Goal: Transaction & Acquisition: Purchase product/service

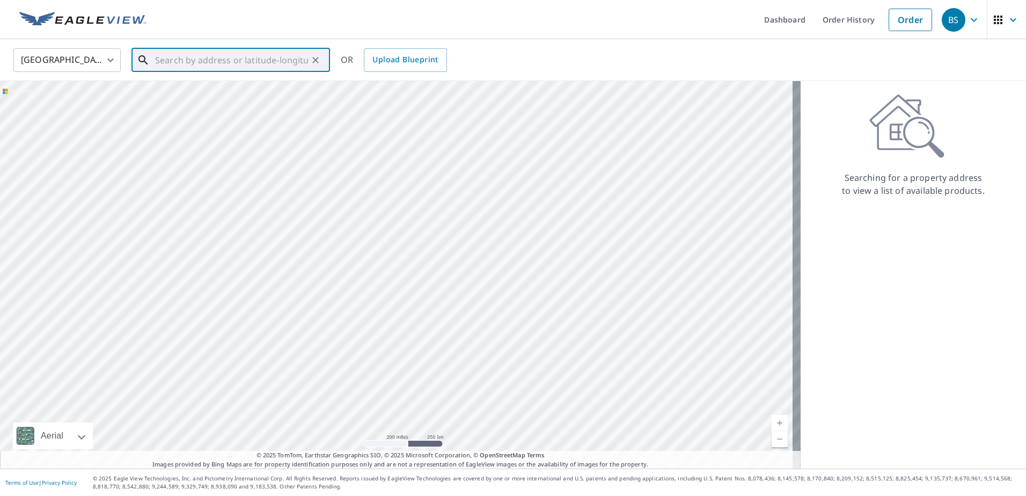
click at [203, 56] on input "text" at bounding box center [231, 60] width 153 height 30
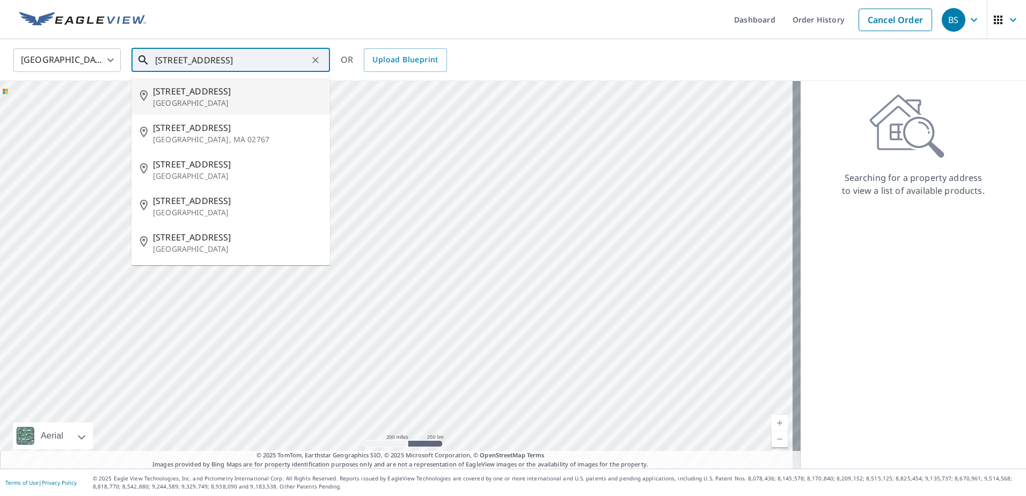
click at [206, 96] on span "[STREET_ADDRESS]" at bounding box center [237, 91] width 168 height 13
type input "[STREET_ADDRESS]"
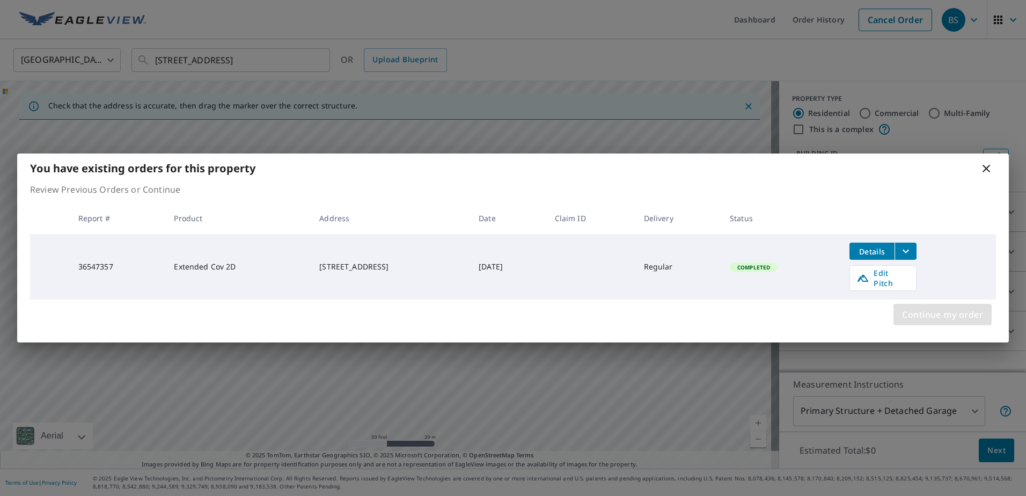
click at [941, 309] on span "Continue my order" at bounding box center [942, 314] width 81 height 15
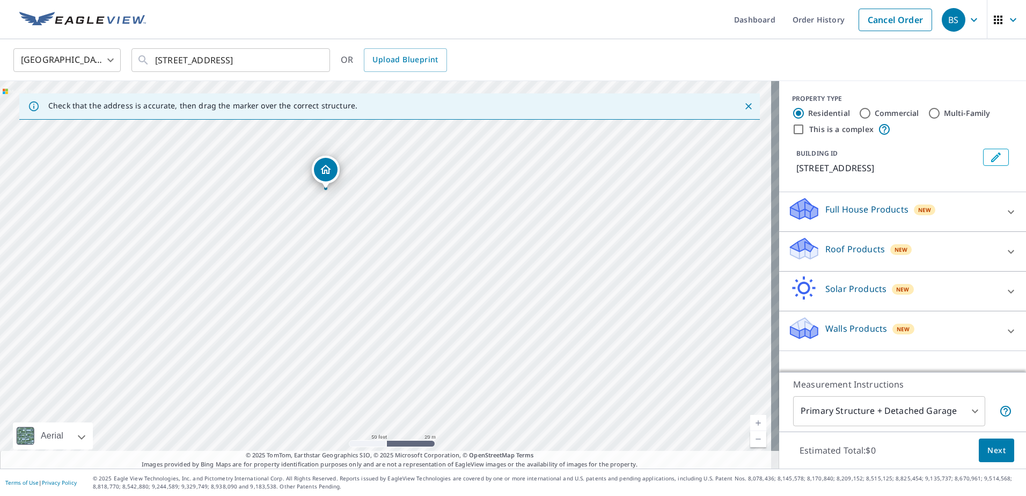
drag, startPoint x: 387, startPoint y: 253, endPoint x: 327, endPoint y: 169, distance: 103.5
click at [991, 450] on span "Next" at bounding box center [996, 450] width 18 height 13
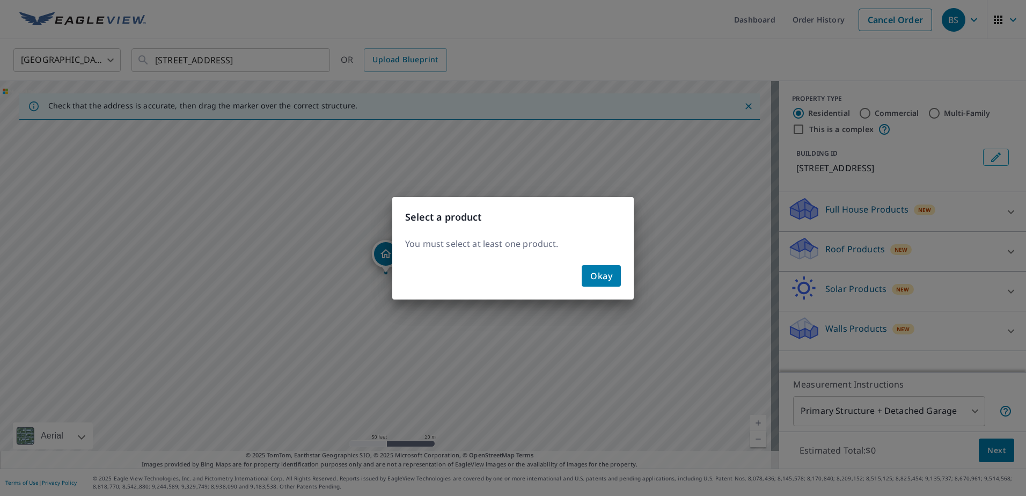
click at [826, 246] on div "Select a product You must select at least one product. Okay" at bounding box center [513, 248] width 1026 height 496
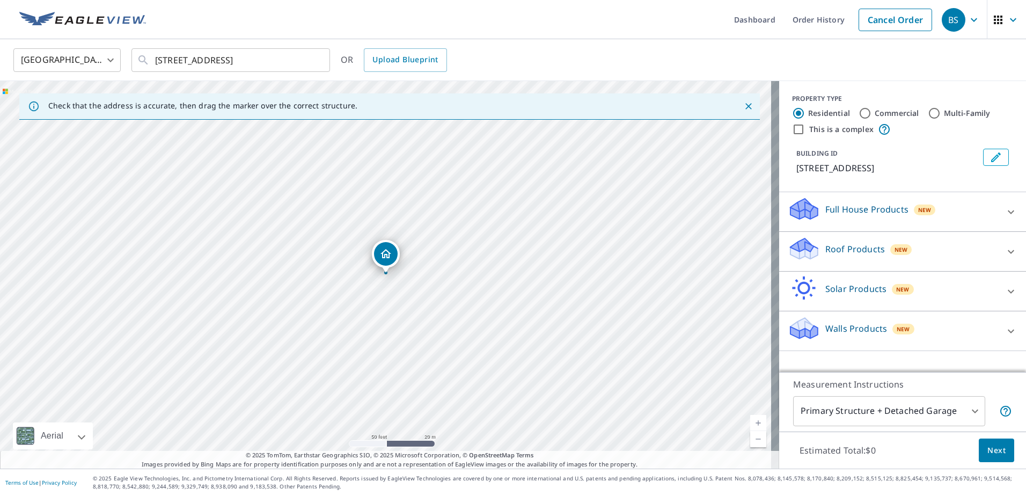
click at [826, 246] on p "Roof Products" at bounding box center [855, 249] width 60 height 13
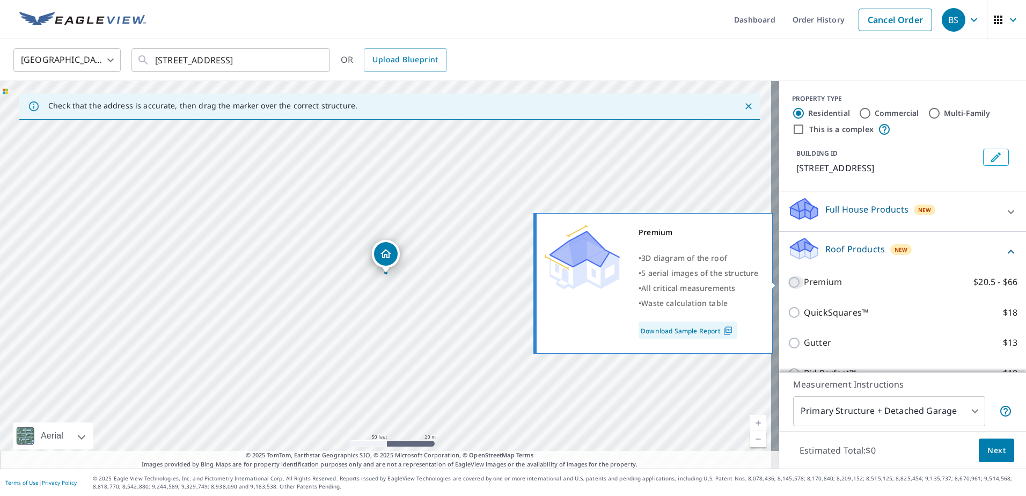
click at [788, 280] on input "Premium $20.5 - $66" at bounding box center [796, 282] width 16 height 13
checkbox input "true"
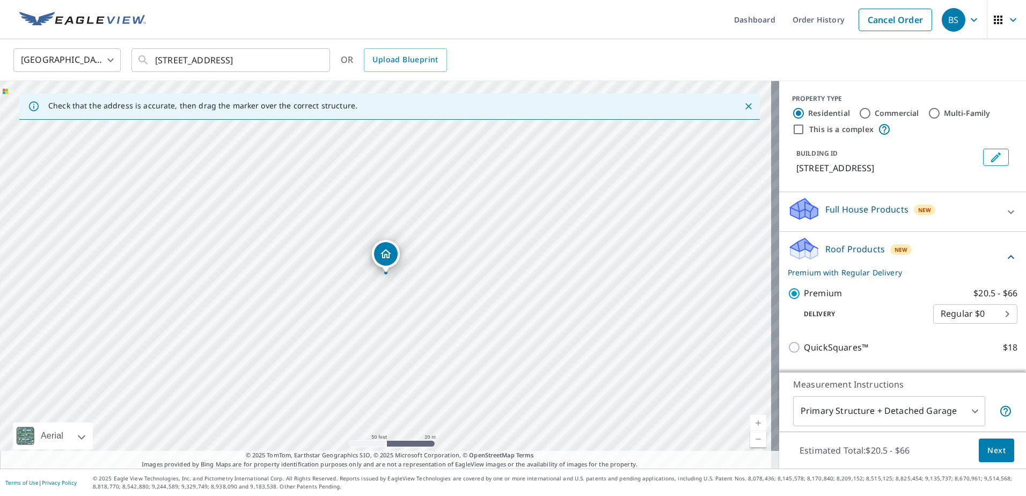
click at [988, 448] on span "Next" at bounding box center [996, 450] width 18 height 13
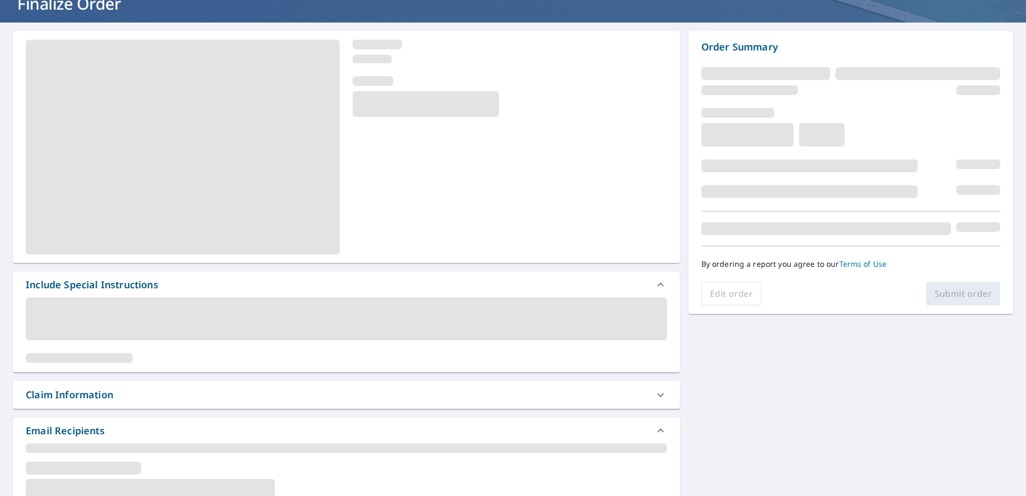
scroll to position [215, 0]
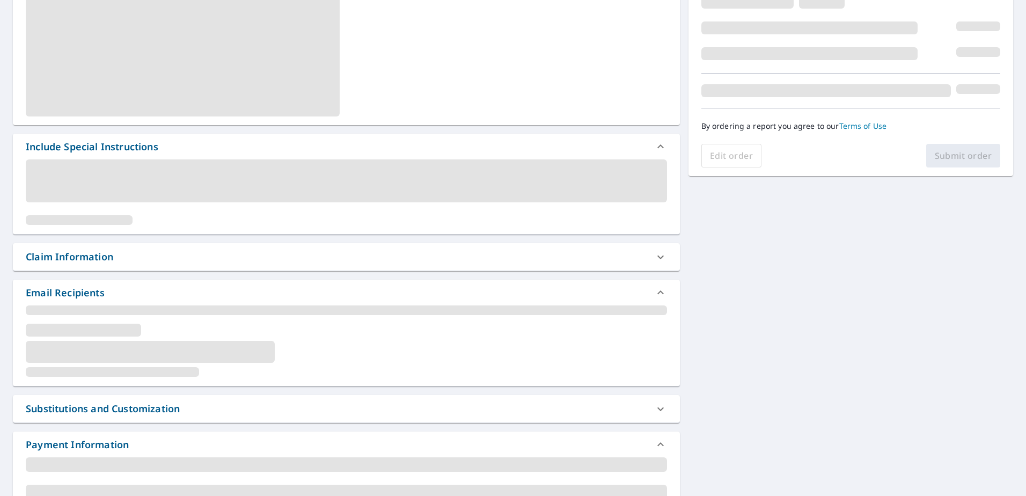
click at [146, 164] on span at bounding box center [346, 180] width 641 height 43
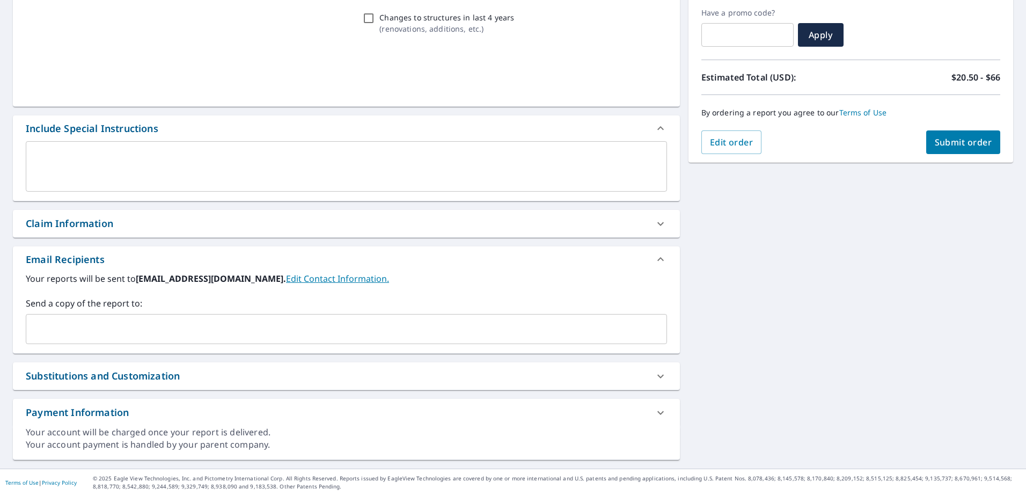
scroll to position [180, 0]
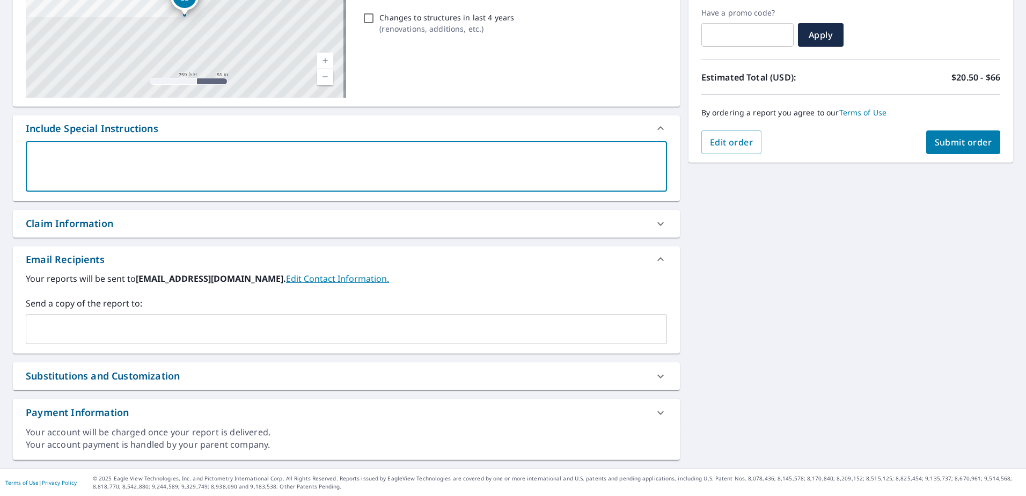
click at [127, 151] on textarea at bounding box center [346, 166] width 626 height 31
type textarea "P"
type textarea "x"
checkbox input "true"
type textarea "PL"
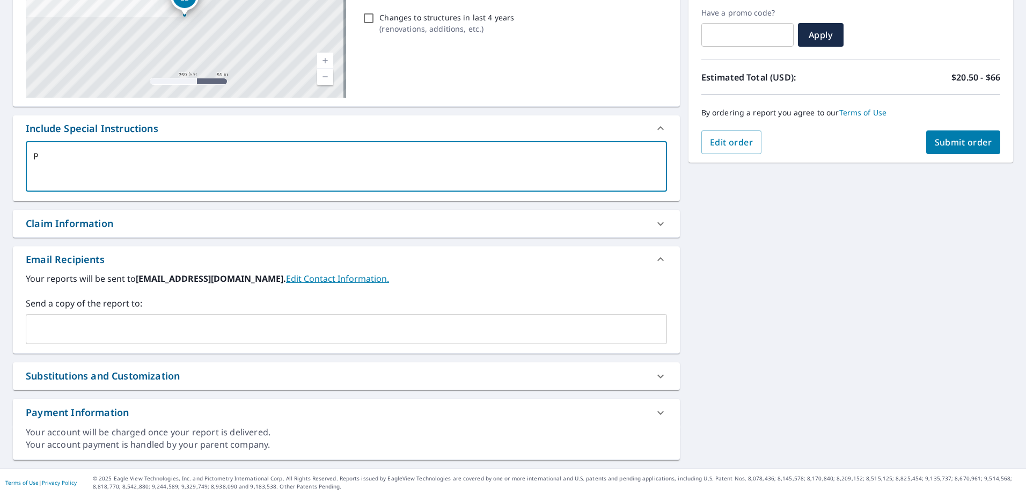
type textarea "x"
checkbox input "true"
type textarea "PLE"
type textarea "x"
checkbox input "true"
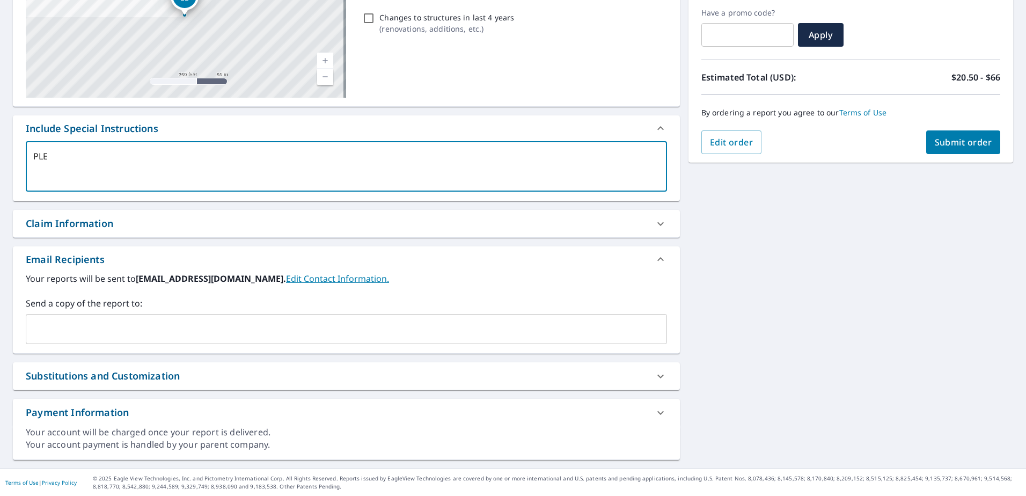
type textarea "PLEA"
type textarea "x"
checkbox input "true"
type textarea "PLEAS"
type textarea "x"
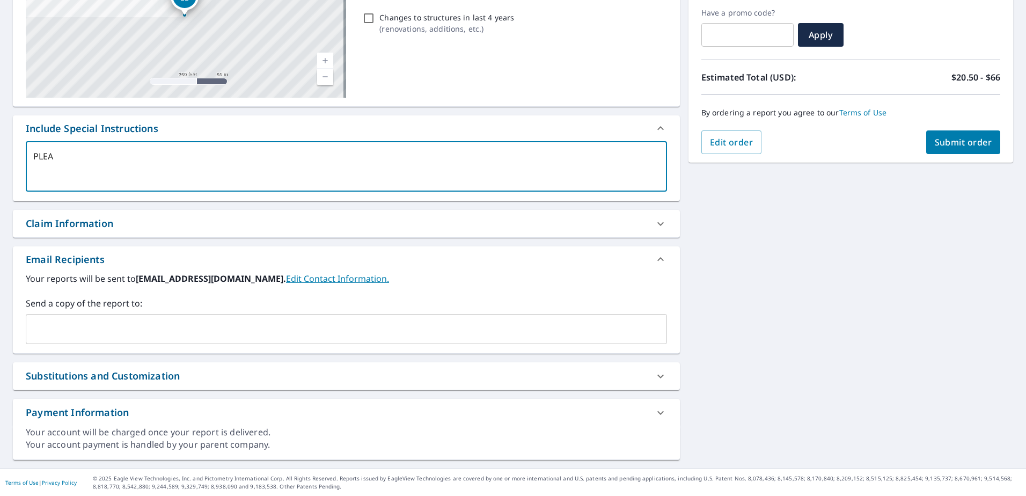
checkbox input "true"
type textarea "PLEASE"
type textarea "x"
checkbox input "true"
type textarea "PLEASE"
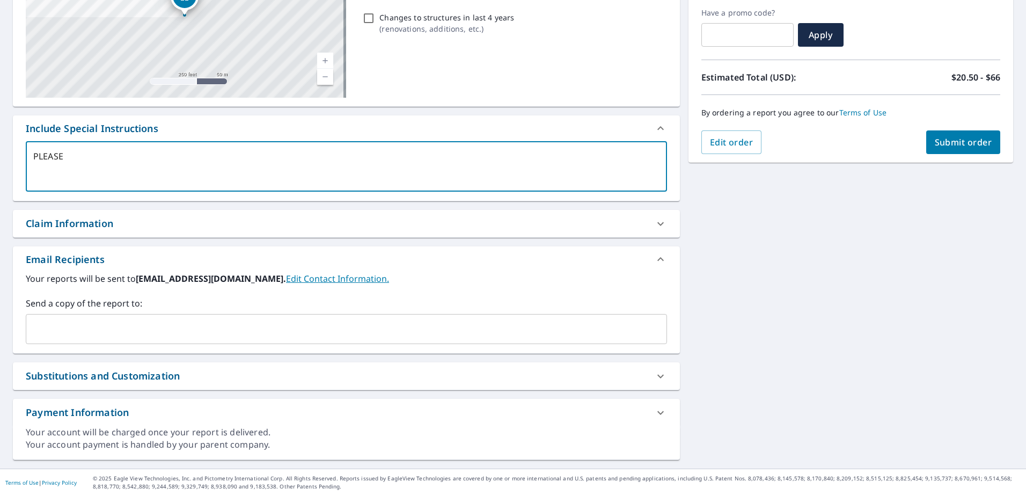
type textarea "x"
checkbox input "true"
type textarea "PLEASE I"
type textarea "x"
checkbox input "true"
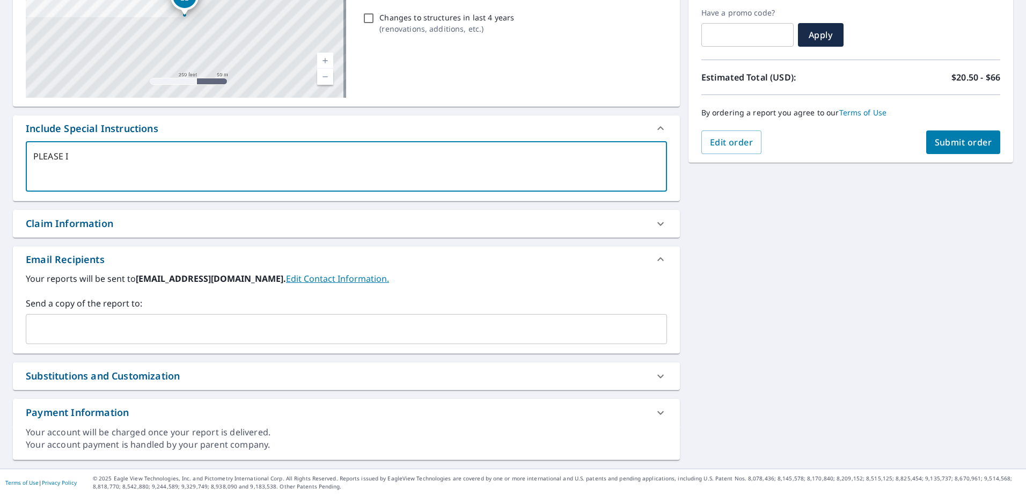
type textarea "PLEASE IN"
type textarea "x"
checkbox input "true"
type textarea "PLEASE INCL"
type textarea "x"
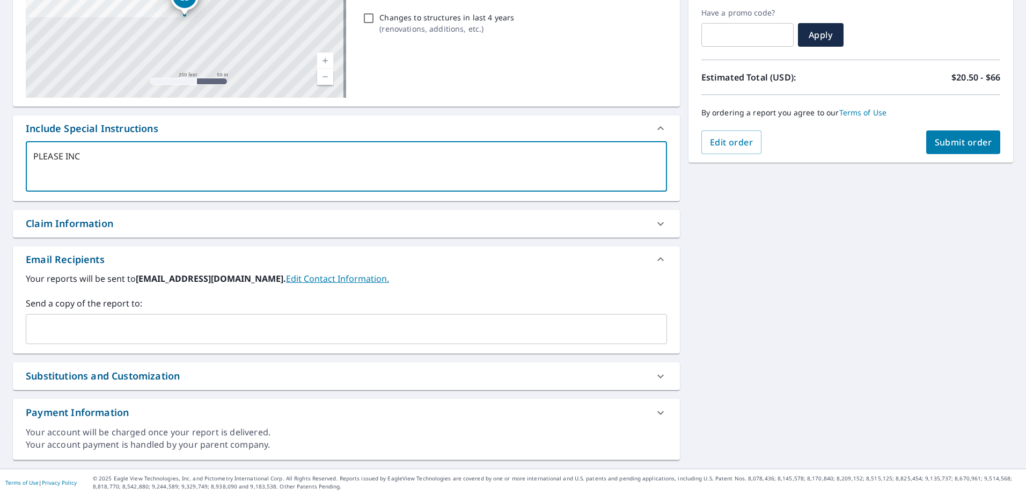
checkbox input "true"
type textarea "PLEASE INCLU"
type textarea "x"
checkbox input "true"
type textarea "PLEASE INCLUD"
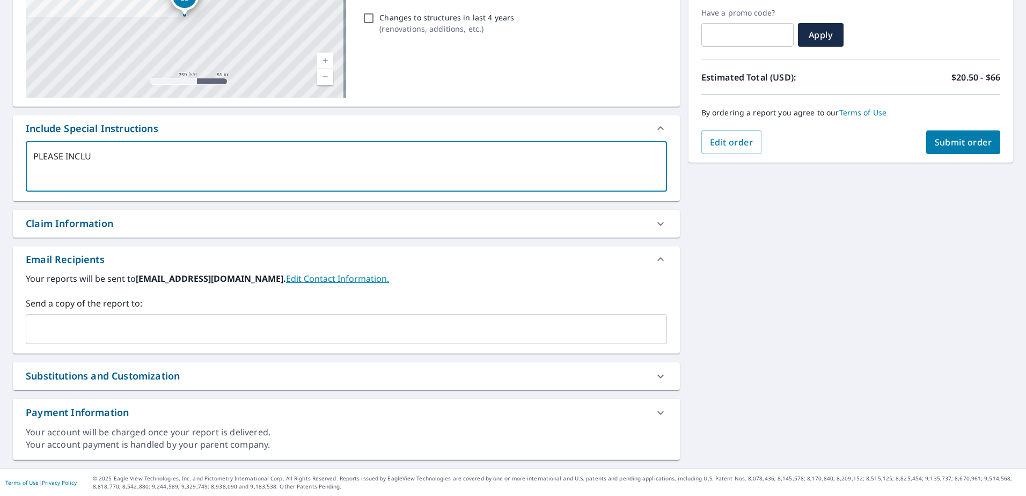
type textarea "x"
checkbox input "true"
type textarea "PLEASE INCLUDE"
type textarea "x"
checkbox input "true"
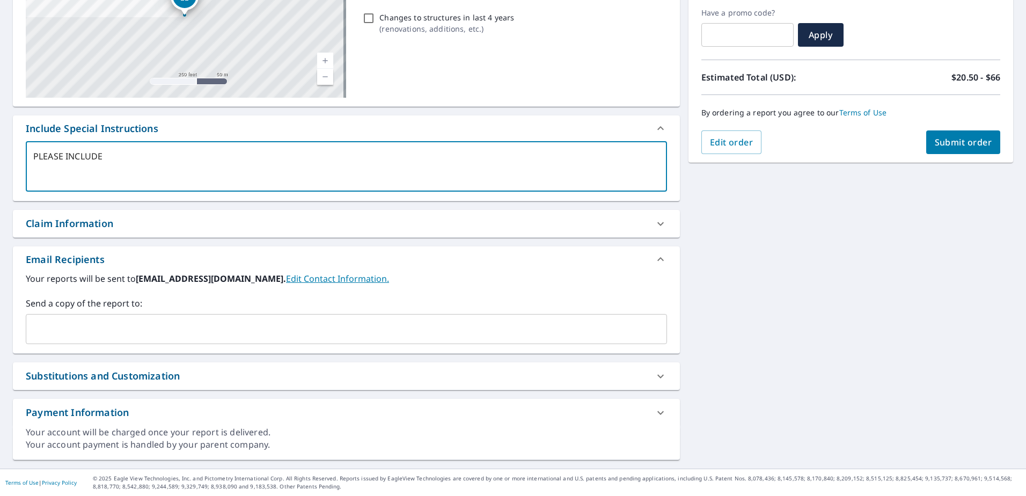
type textarea "PLEASE INCLUDE"
type textarea "x"
checkbox input "true"
type textarea "PLEASE INCLUDE D"
type textarea "x"
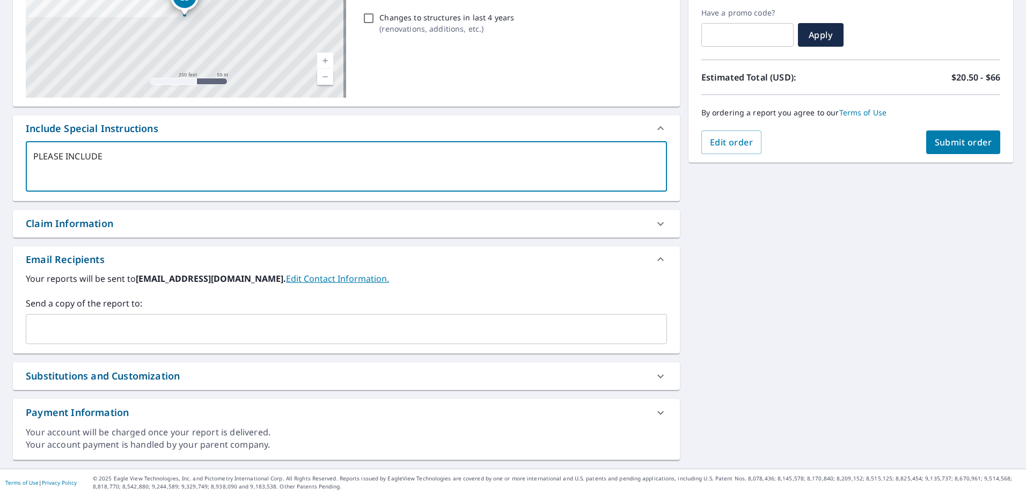
checkbox input "true"
type textarea "PLEASE INCLUDE DE"
type textarea "x"
checkbox input "true"
type textarea "PLEASE INCLUDE DET"
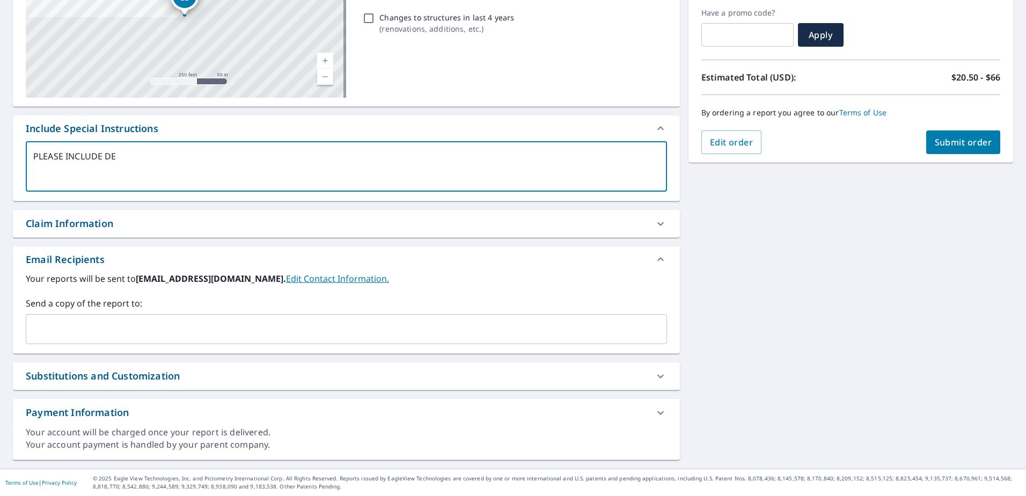
type textarea "x"
checkbox input "true"
type textarea "PLEASE INCLUDE DETA"
type textarea "x"
checkbox input "true"
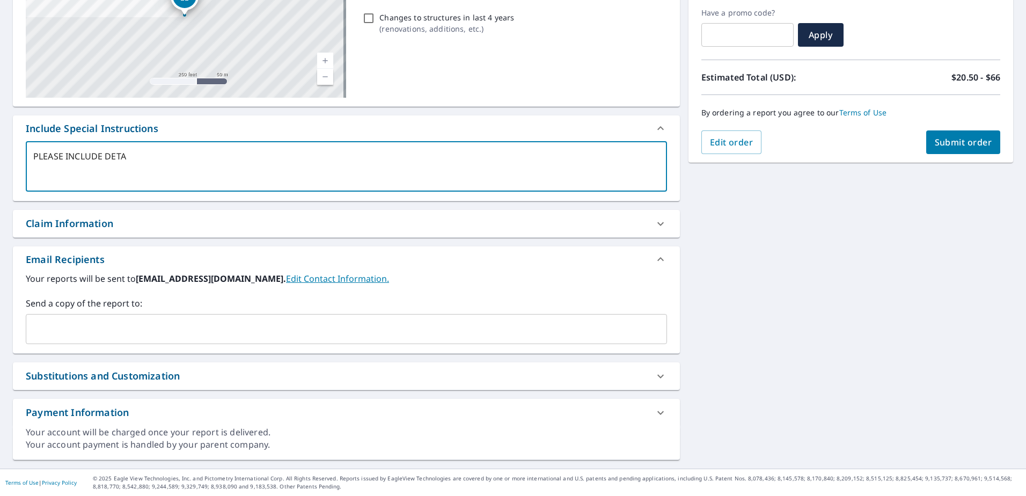
type textarea "PLEASE INCLUDE DETAC"
type textarea "x"
checkbox input "true"
type textarea "PLEASE INCLUDE DETACH"
type textarea "x"
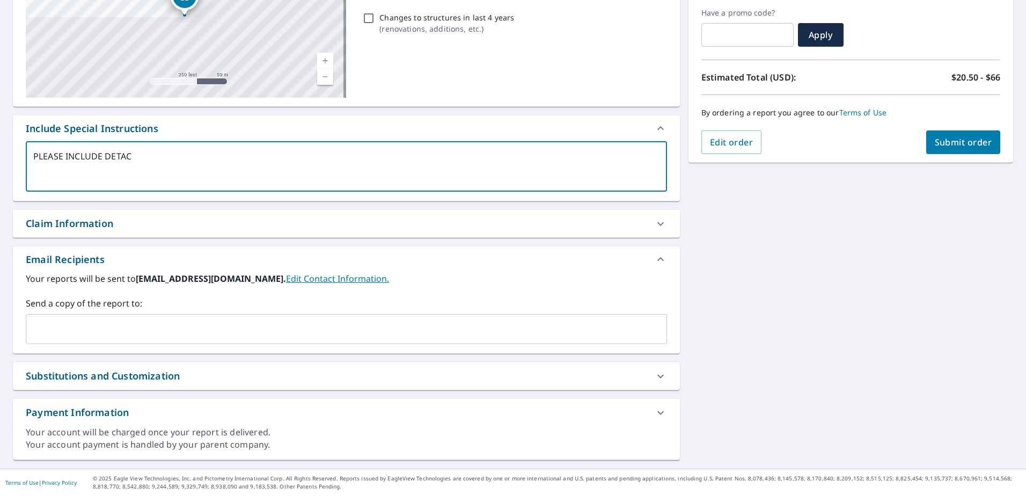
checkbox input "true"
type textarea "PLEASE INCLUDE DETACHE"
type textarea "x"
checkbox input "true"
type textarea "PLEASE INCLUDE DETACHED"
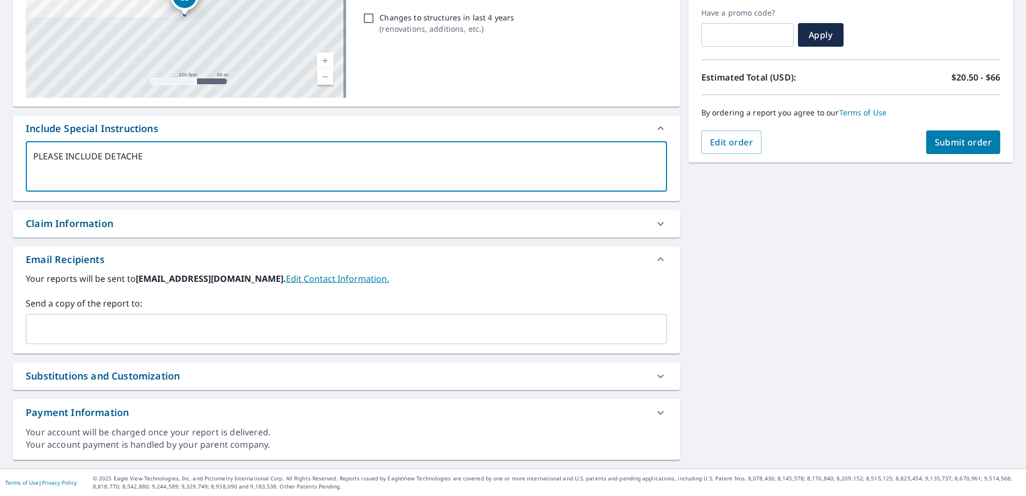
type textarea "x"
checkbox input "true"
type textarea "PLEASE INCLUDE DETACHED"
type textarea "x"
checkbox input "true"
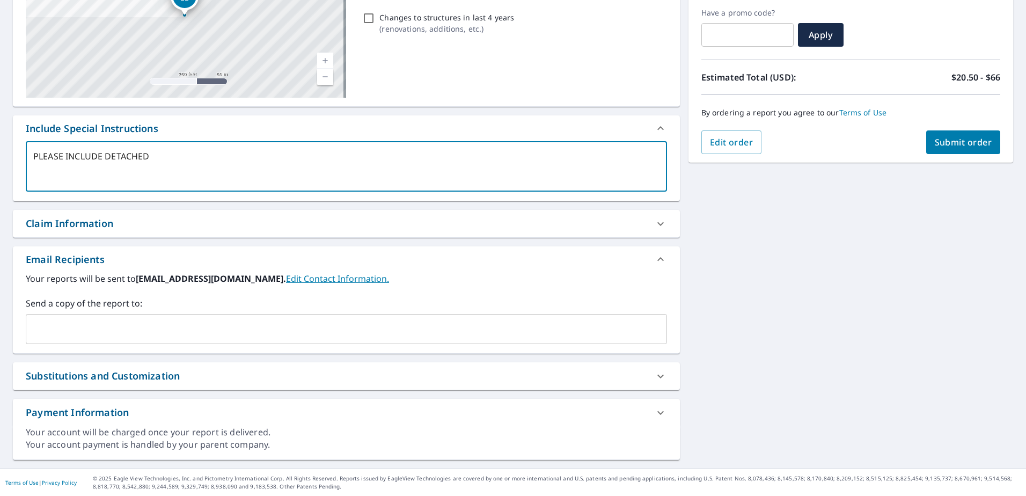
type textarea "PLEASE INCLUDE DETACHED G"
type textarea "x"
checkbox input "true"
type textarea "PLEASE INCLUDE DETACHED GA"
type textarea "x"
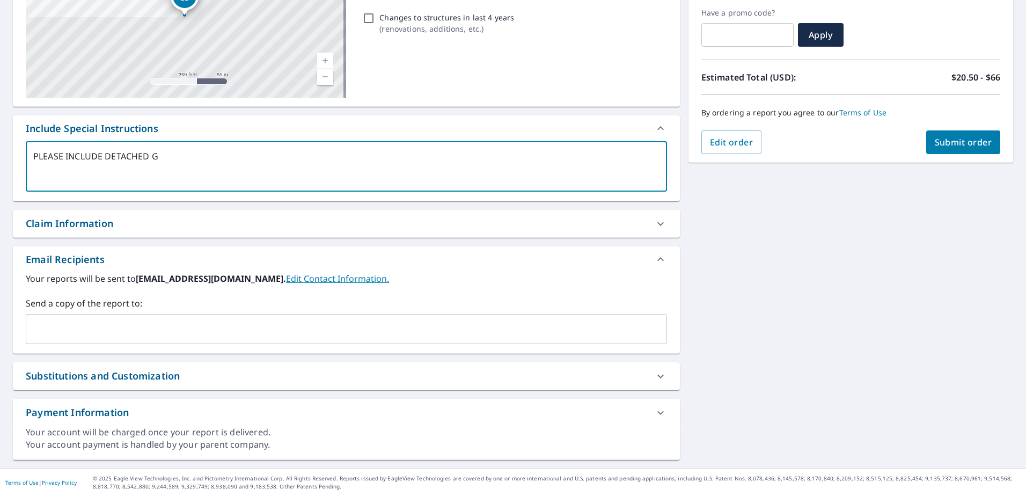
checkbox input "true"
type textarea "PLEASE INCLUDE DETACHED GAR"
type textarea "x"
checkbox input "true"
type textarea "PLEASE INCLUDE DETACHED GARA"
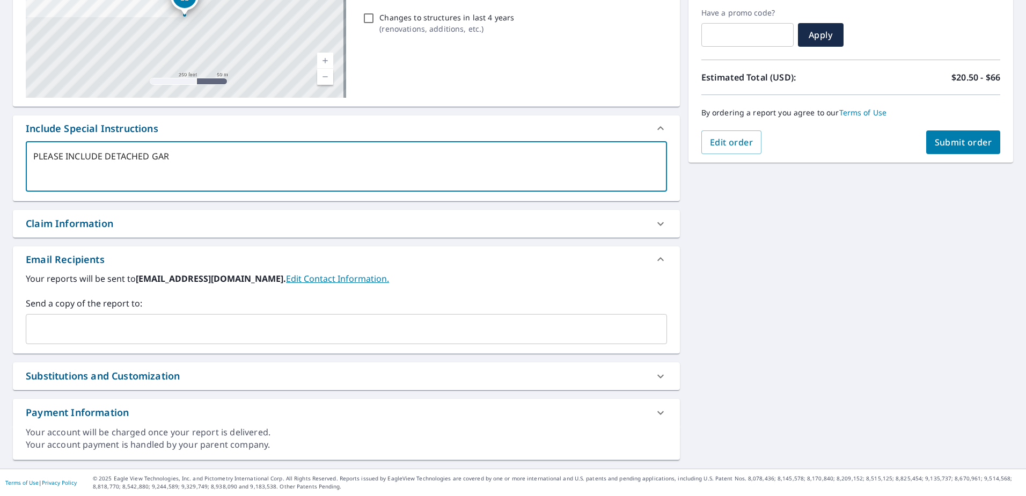
type textarea "x"
checkbox input "true"
type textarea "PLEASE INCLUDE DETACHED GARAG"
type textarea "x"
checkbox input "true"
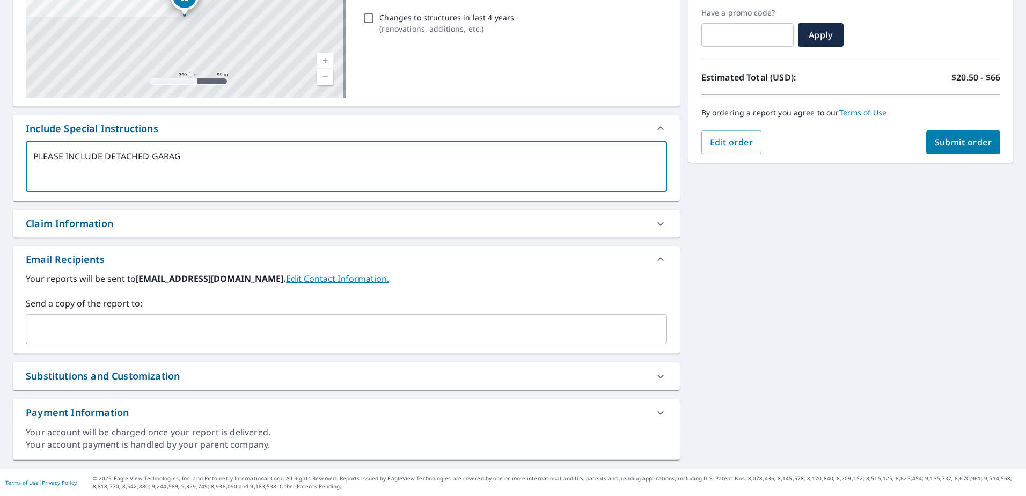
type textarea "PLEASE INCLUDE DETACHED GARAGE"
type textarea "x"
checkbox input "true"
type textarea "PLEASE INCLUDE DETACHED GARAGE."
type textarea "x"
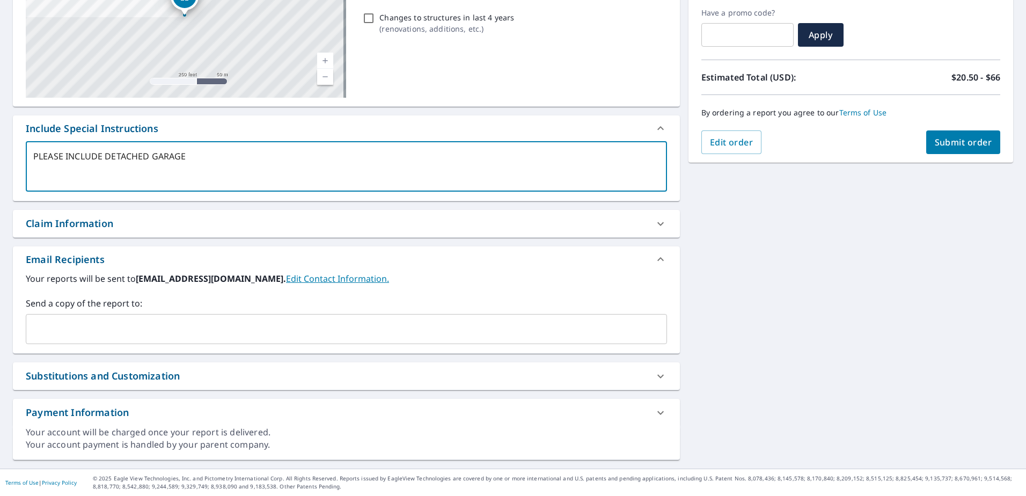
checkbox input "true"
type textarea "PLEASE INCLUDE DETACHED GARAGE."
type textarea "x"
checkbox input "true"
type textarea "PLEASE INCLUDE DETACHED GARAGE. T"
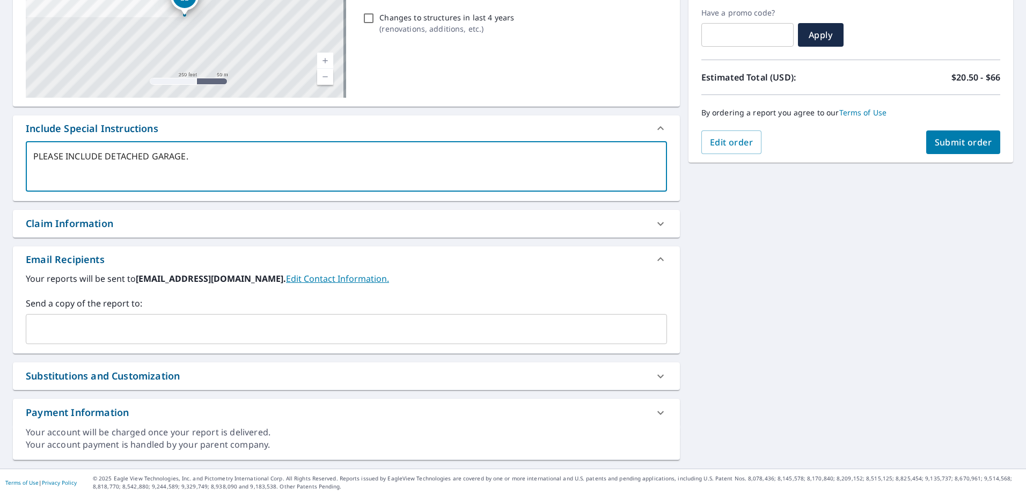
type textarea "x"
checkbox input "true"
type textarea "PLEASE INCLUDE DETACHED GARAGE. TH"
type textarea "x"
checkbox input "true"
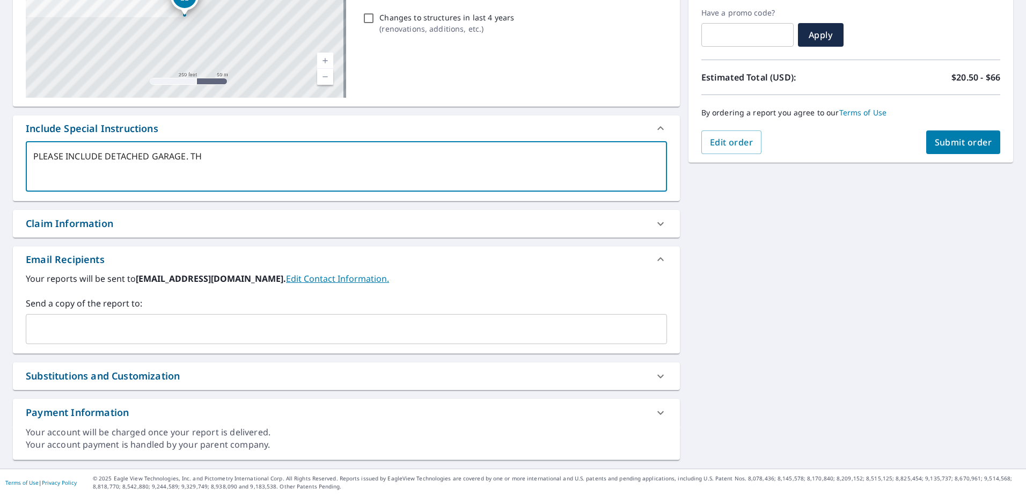
type textarea "PLEASE INCLUDE DETACHED GARAGE. THA"
type textarea "x"
checkbox input "true"
type textarea "PLEASE INCLUDE DETACHED GARAGE. THAN"
type textarea "x"
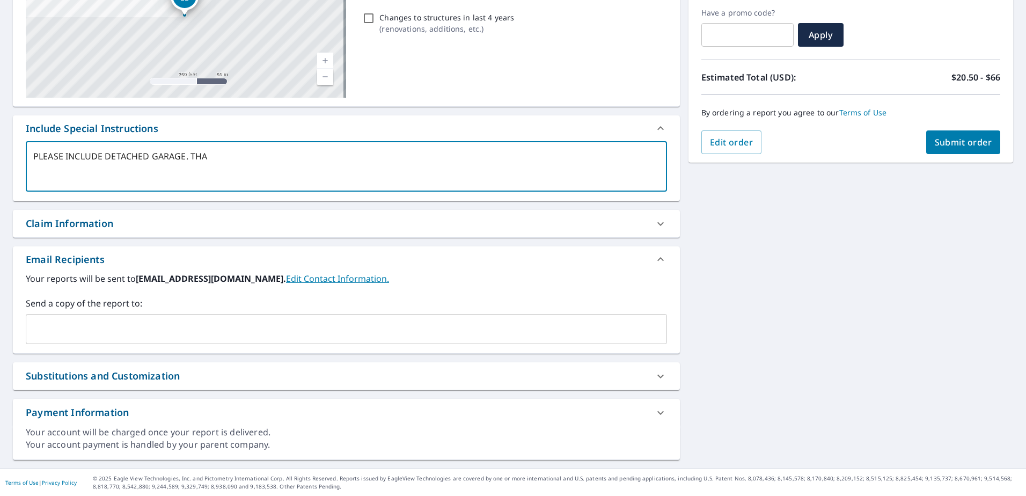
checkbox input "true"
type textarea "PLEASE INCLUDE DETACHED GARAGE. THANK"
type textarea "x"
checkbox input "true"
type textarea "PLEASE INCLUDE DETACHED GARAGE. THANK"
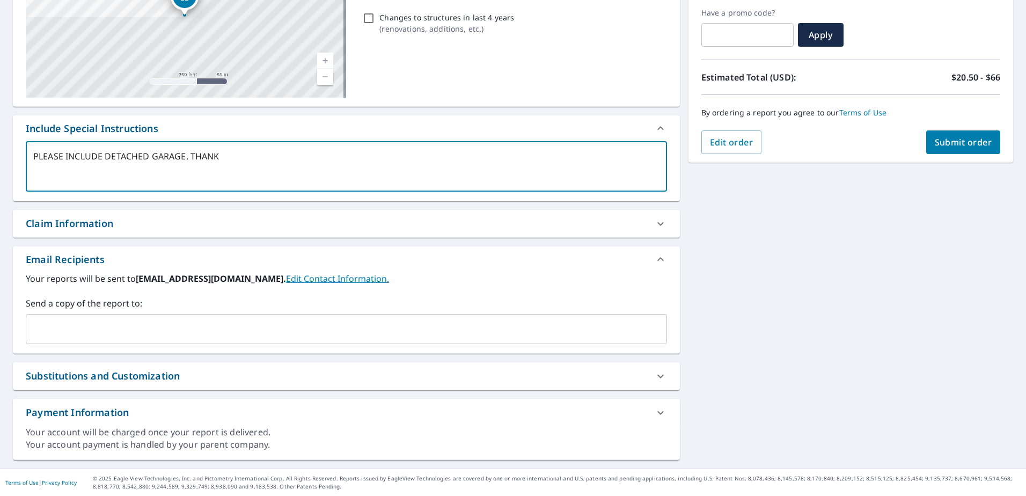
type textarea "x"
checkbox input "true"
type textarea "PLEASE INCLUDE DETACHED GARAGE. THANK YO"
type textarea "x"
checkbox input "true"
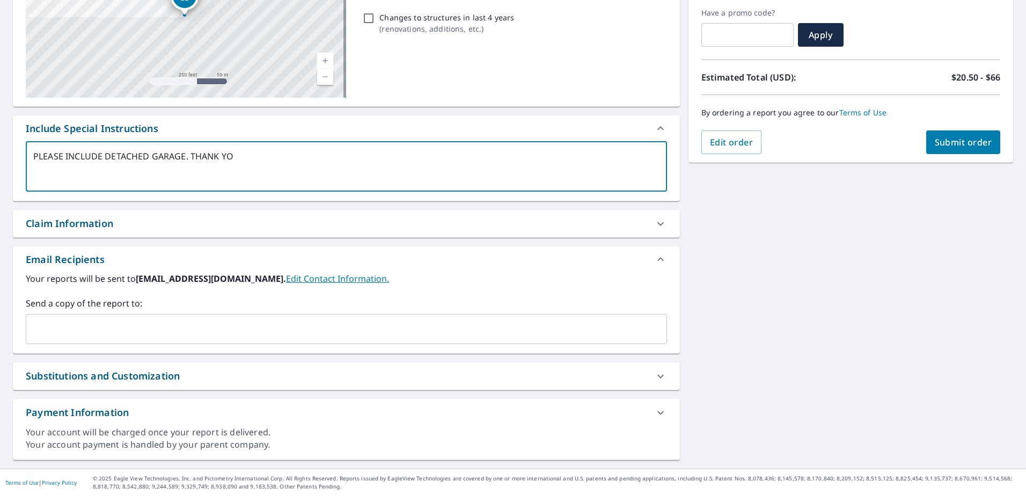
type textarea "PLEASE INCLUDE DETACHED GARAGE. THANK YOU"
type textarea "x"
checkbox input "true"
type textarea "PLEASE INCLUDE DETACHED GARAGE. THANK YOU!"
type textarea "x"
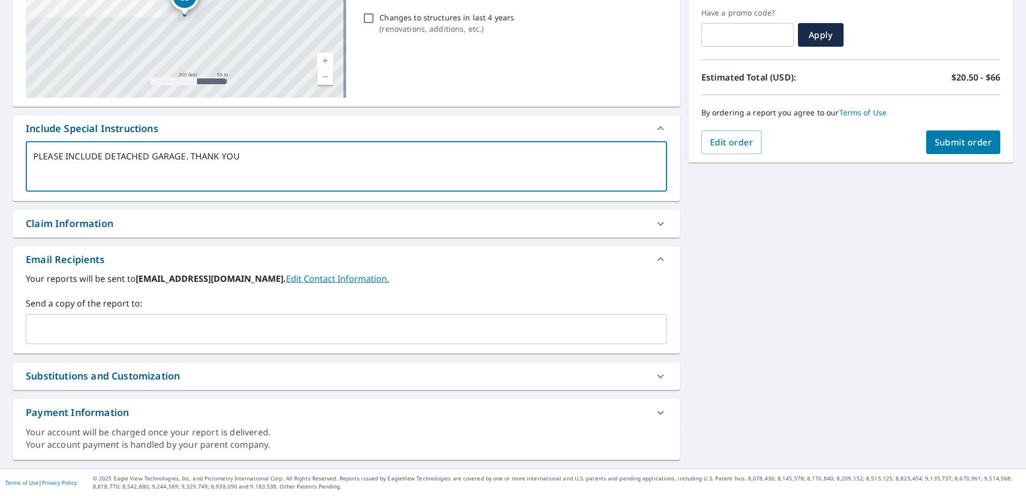
checkbox input "true"
type textarea "PLEASE INCLUDE DETACHED GARAGE. THANK YOU!"
click at [101, 222] on div "Claim Information" at bounding box center [69, 223] width 87 height 14
type textarea "x"
checkbox input "true"
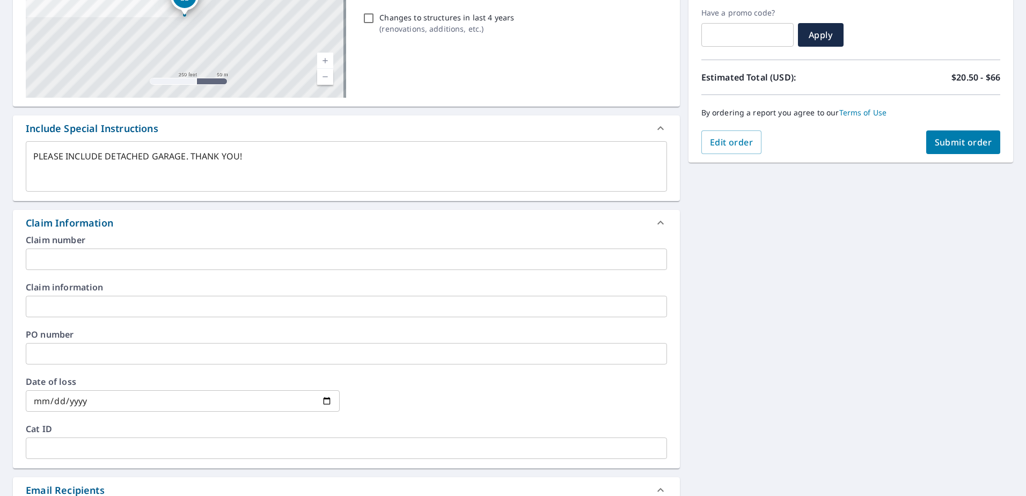
click at [102, 307] on input "text" at bounding box center [346, 306] width 641 height 21
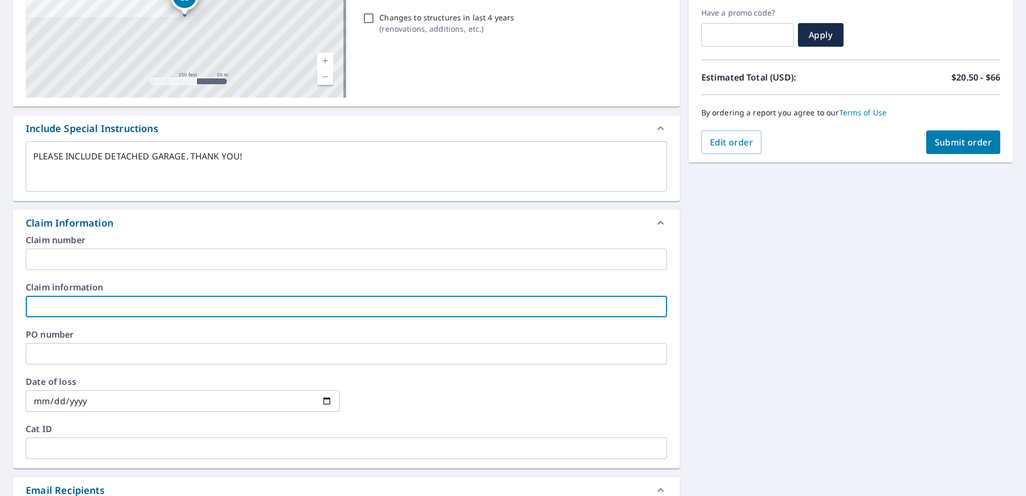
type input "[PERSON_NAME] / [PERSON_NAME]"
type textarea "x"
checkbox input "true"
type textarea "x"
type input "[PERSON_NAME] / STARBUC"
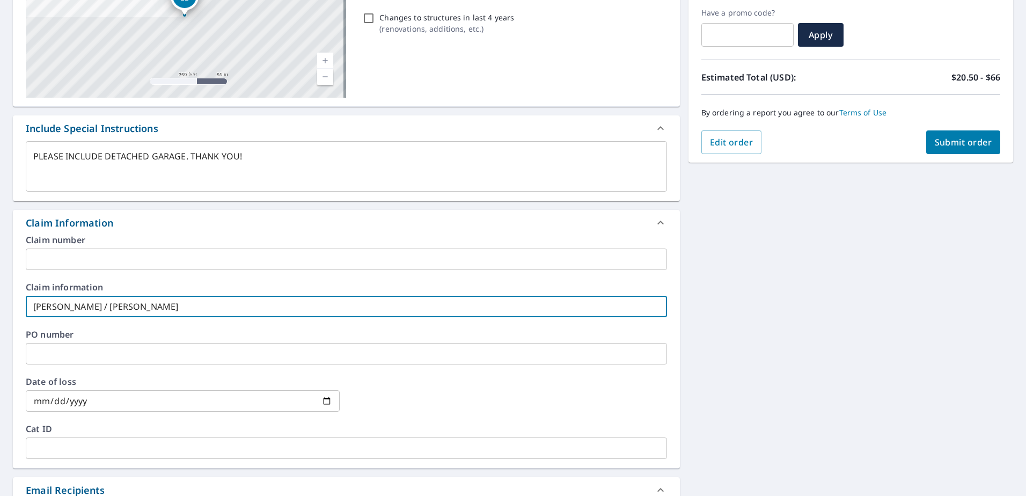
checkbox input "true"
type textarea "x"
type input "[PERSON_NAME] / STARBU"
checkbox input "true"
type textarea "x"
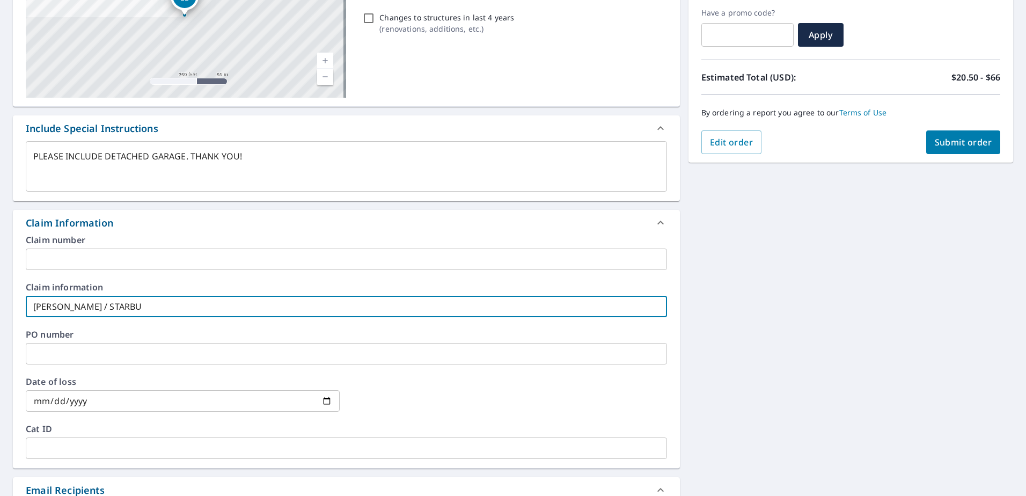
type input "[PERSON_NAME] / STARB"
checkbox input "true"
type textarea "x"
type input "[PERSON_NAME] / STAR"
checkbox input "true"
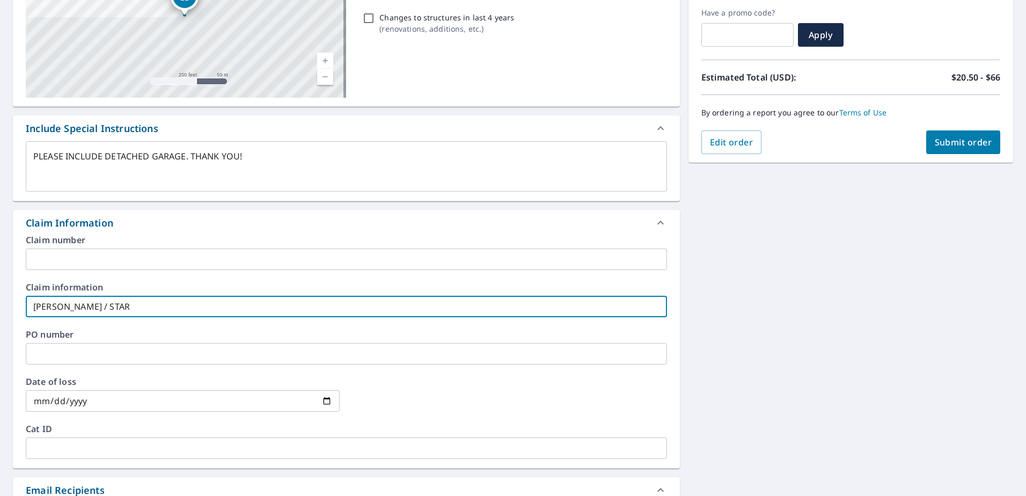
type textarea "x"
type input "[PERSON_NAME] / STA"
checkbox input "true"
type textarea "x"
type input "[PERSON_NAME] / ST"
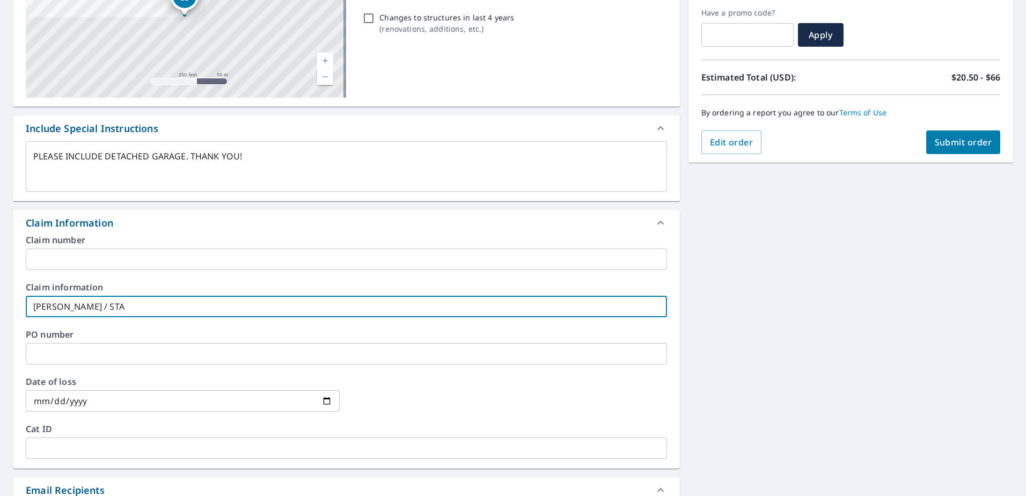
checkbox input "true"
type textarea "x"
type input "[PERSON_NAME] / S"
checkbox input "true"
type textarea "x"
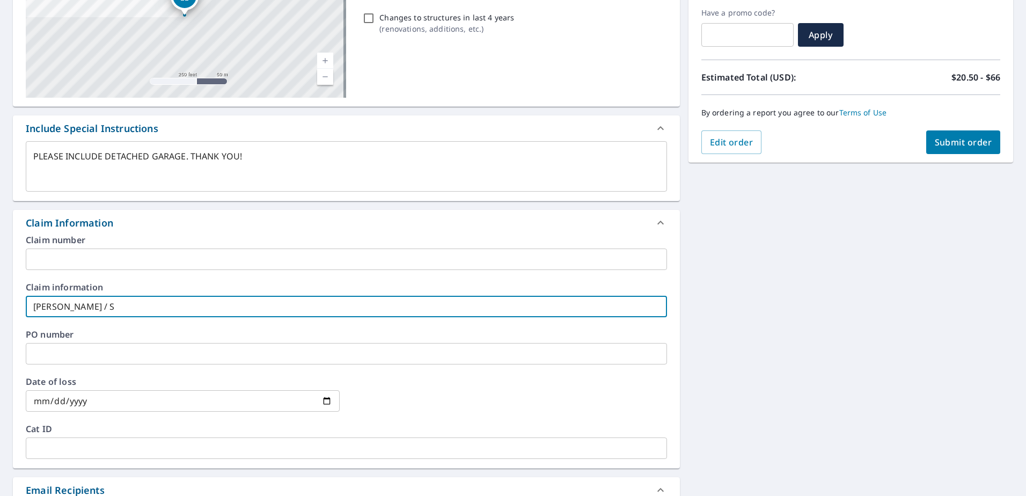
type input "[PERSON_NAME] /"
checkbox input "true"
type textarea "x"
type input "[PERSON_NAME] / B"
checkbox input "true"
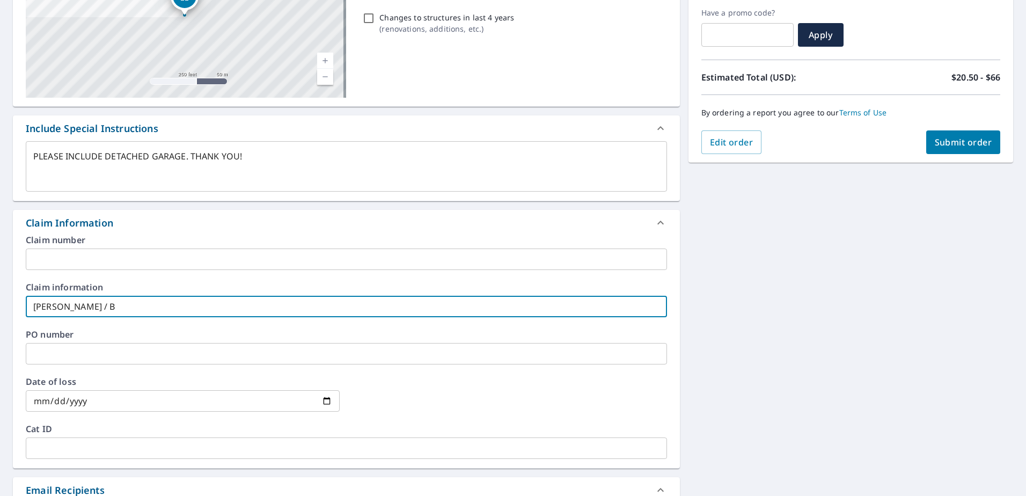
type textarea "x"
type input "[PERSON_NAME] / BO"
checkbox input "true"
type textarea "x"
type input "[PERSON_NAME] / [PERSON_NAME]"
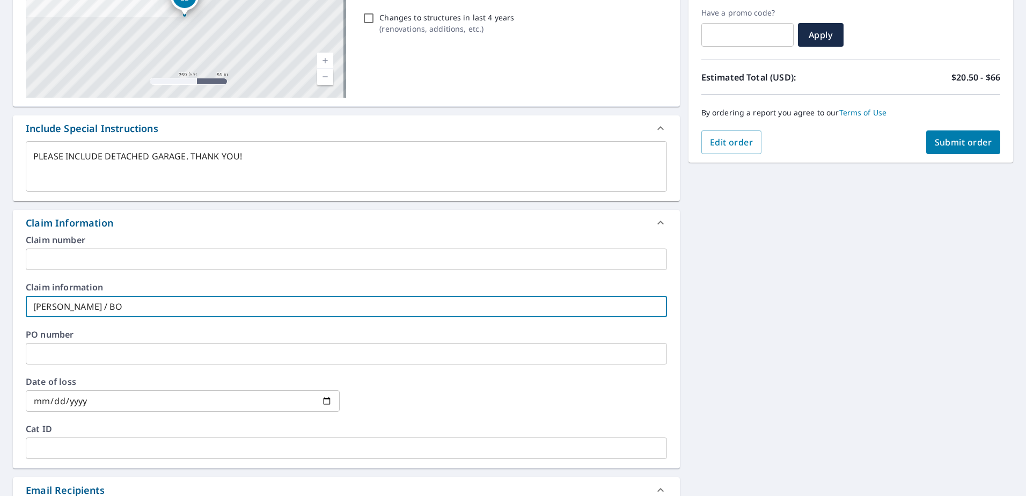
checkbox input "true"
type textarea "x"
type input "[PERSON_NAME] / [PERSON_NAME]"
checkbox input "true"
type textarea "x"
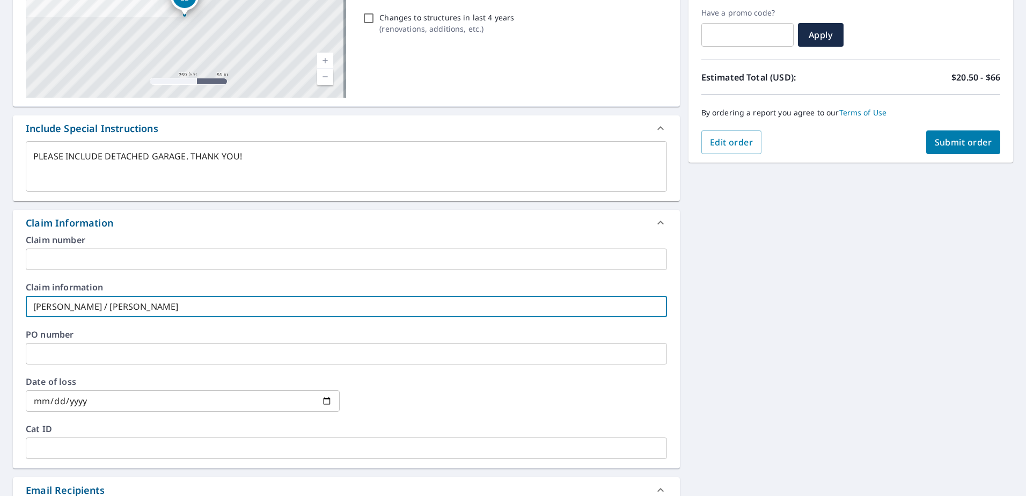
type input "[PERSON_NAME] / [PERSON_NAME]"
checkbox input "true"
type input "[PERSON_NAME] / [PERSON_NAME]"
type textarea "x"
checkbox input "true"
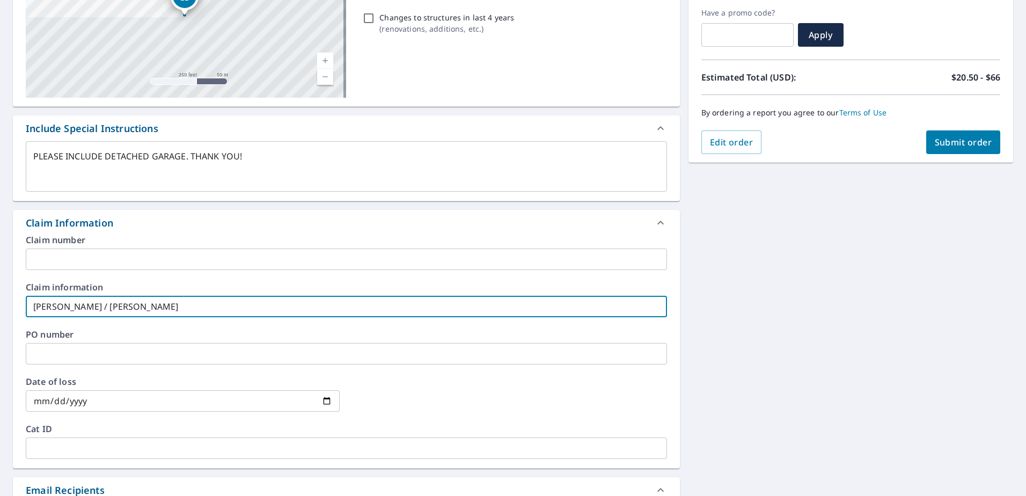
type textarea "x"
type input "[PERSON_NAME] / [PERSON_NAME]"
checkbox input "true"
type textarea "x"
type input "[PERSON_NAME] / [PERSON_NAME]"
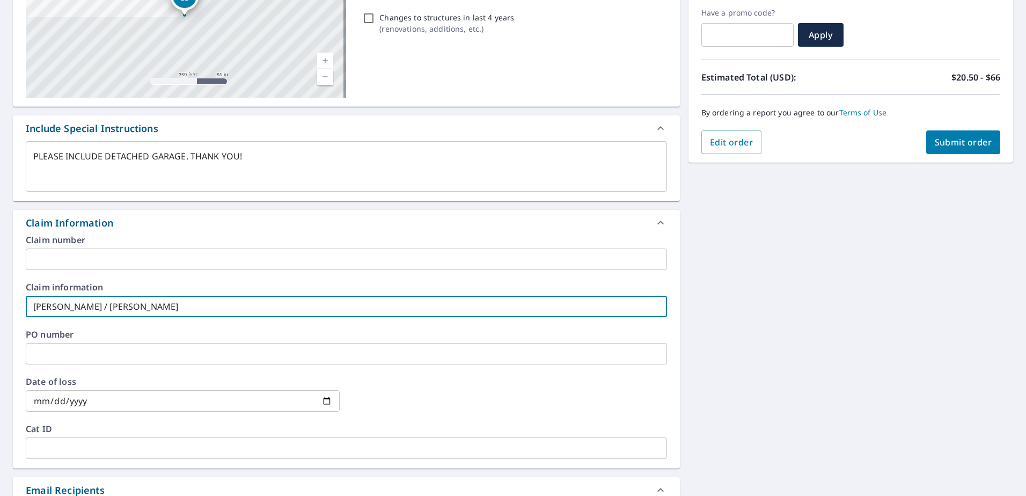
checkbox input "true"
type textarea "x"
type input "[PERSON_NAME] / [PERSON_NAME]"
checkbox input "true"
type textarea "x"
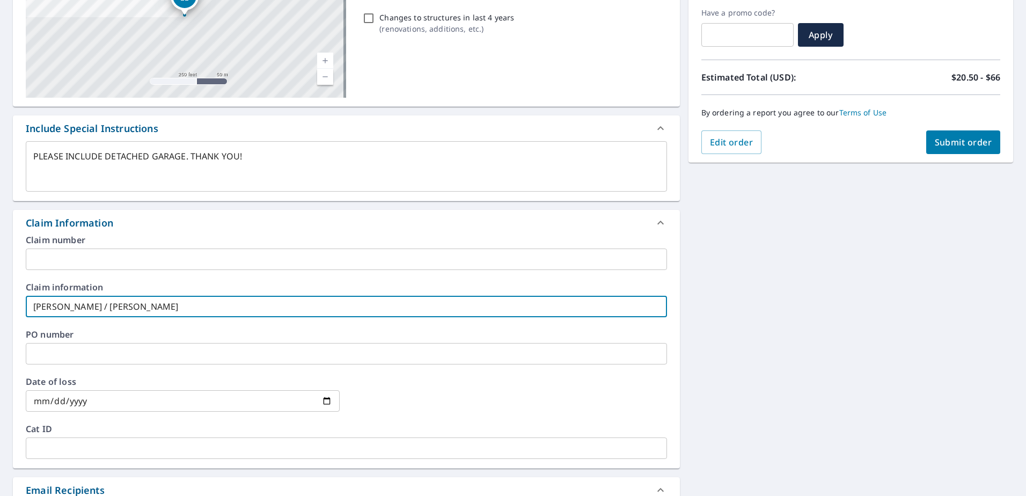
type input "[PERSON_NAME] / [PERSON_NAME]"
checkbox input "true"
type textarea "x"
type input "[PERSON_NAME] / [PERSON_NAME]"
checkbox input "true"
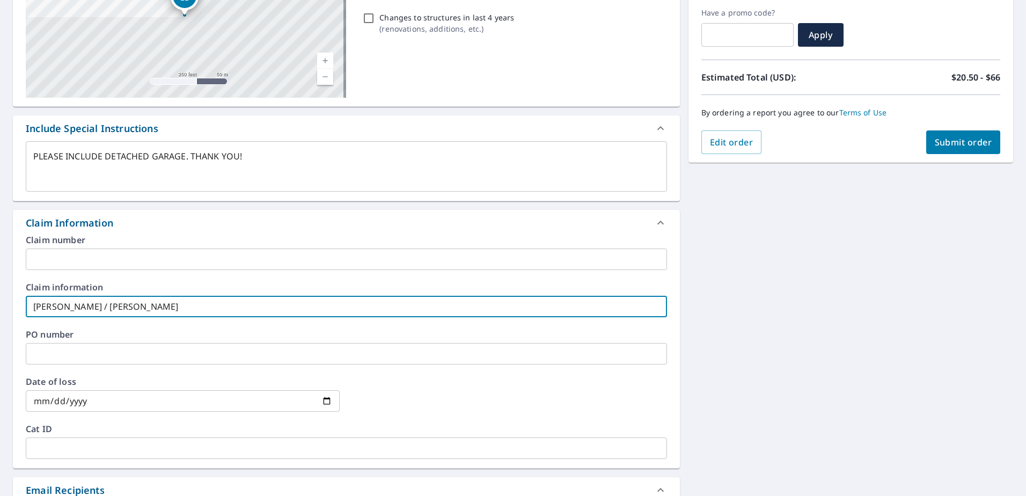
type textarea "x"
type input "[PERSON_NAME] / [PERSON_NAME]"
checkbox input "true"
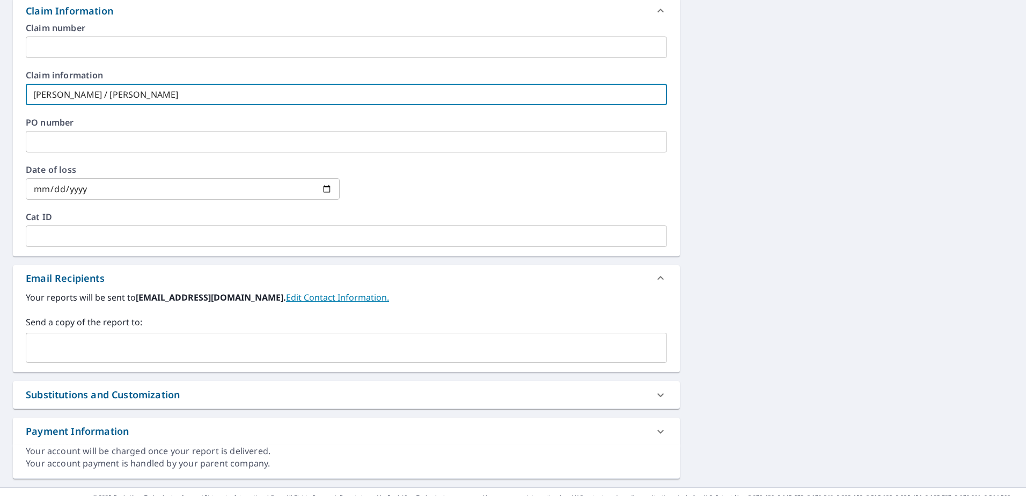
scroll to position [394, 0]
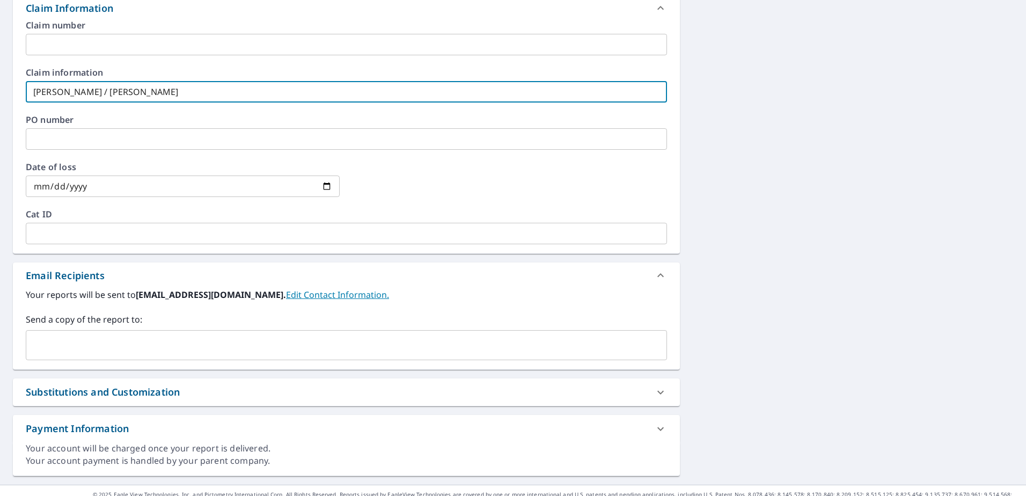
drag, startPoint x: 101, startPoint y: 90, endPoint x: -2, endPoint y: 68, distance: 105.9
click at [0, 68] on html "BS BS Dashboard Order History Cancel Order BS Dashboard / Finalize Order Finali…" at bounding box center [513, 248] width 1026 height 496
type textarea "x"
type input "/ [PERSON_NAME]"
checkbox input "true"
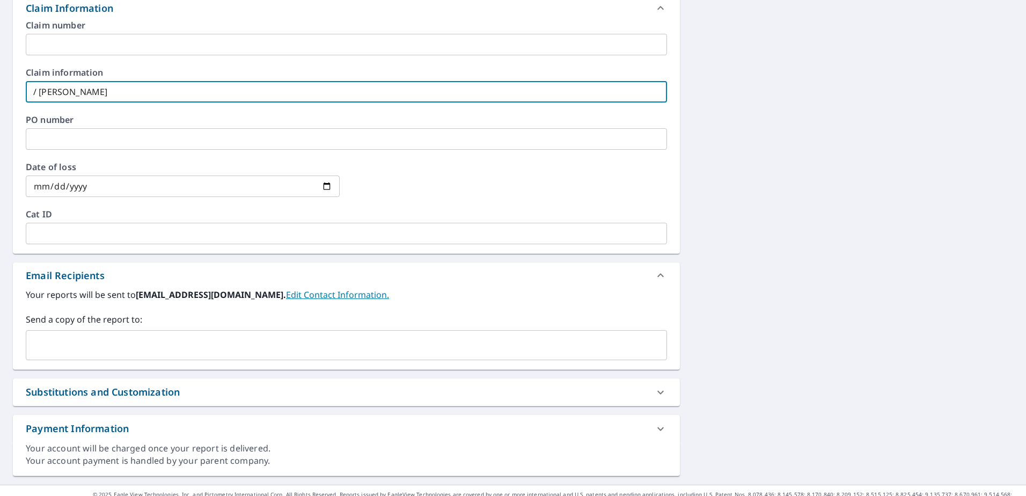
type textarea "x"
type input "/ [PERSON_NAME]"
checkbox input "true"
type textarea "x"
type input "[PERSON_NAME]"
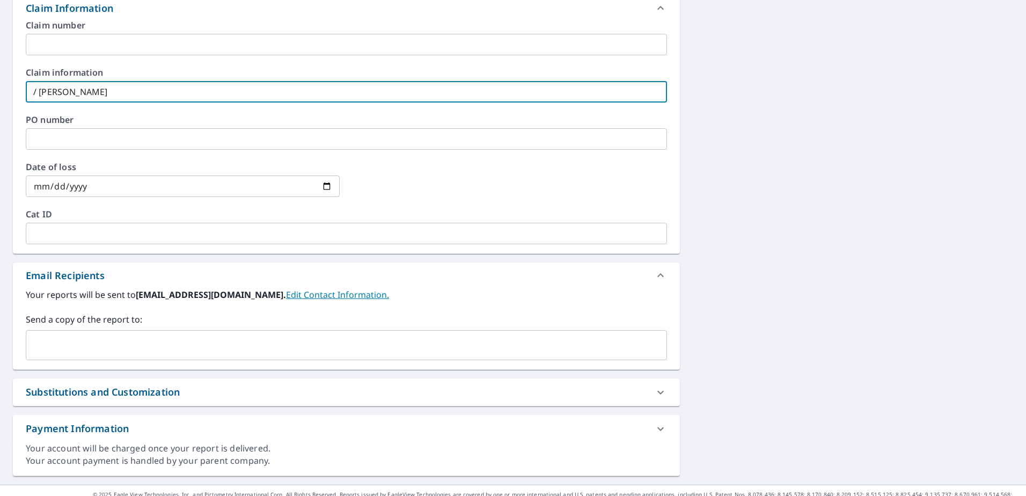
checkbox input "true"
type textarea "x"
type input "[PERSON_NAME]"
checkbox input "true"
click at [102, 90] on input "[PERSON_NAME]" at bounding box center [346, 91] width 641 height 21
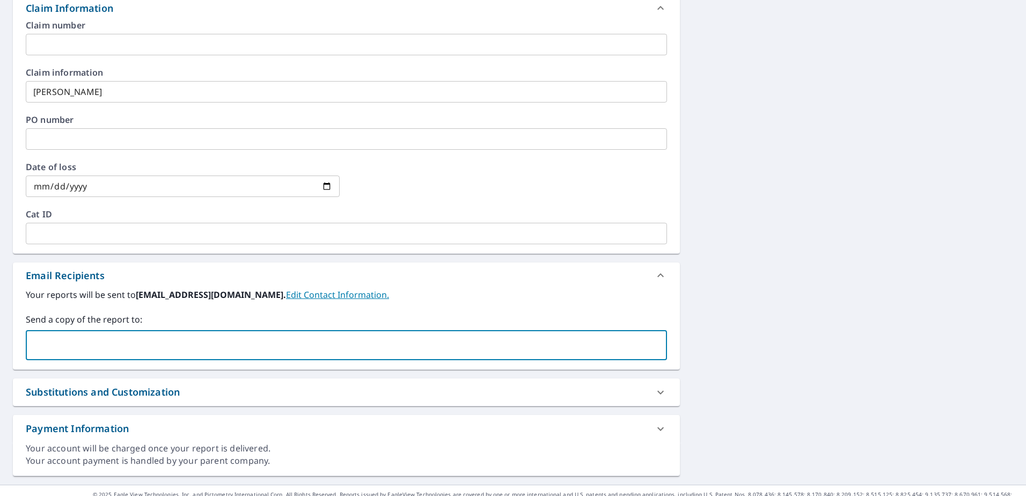
click at [104, 340] on input "text" at bounding box center [339, 345] width 616 height 20
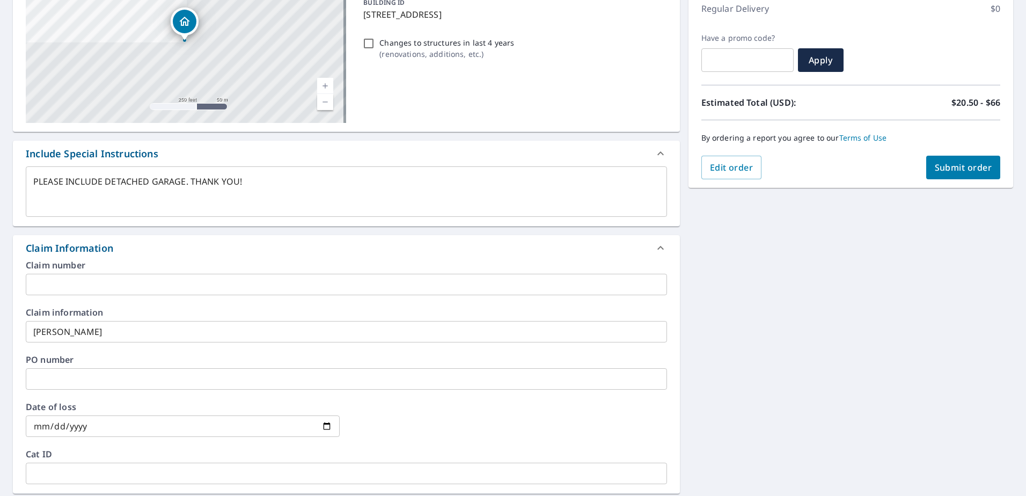
scroll to position [89, 0]
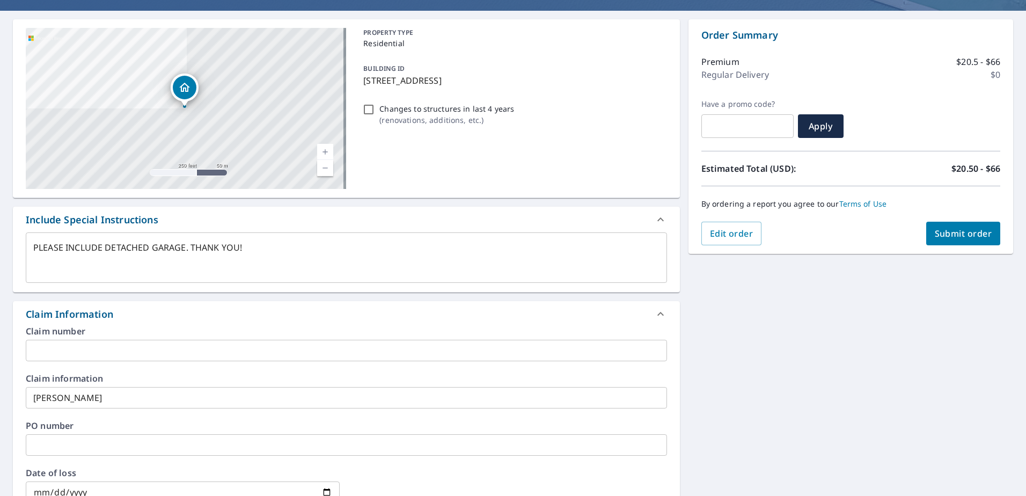
click at [944, 231] on span "Submit order" at bounding box center [963, 234] width 57 height 12
